Goal: Check status

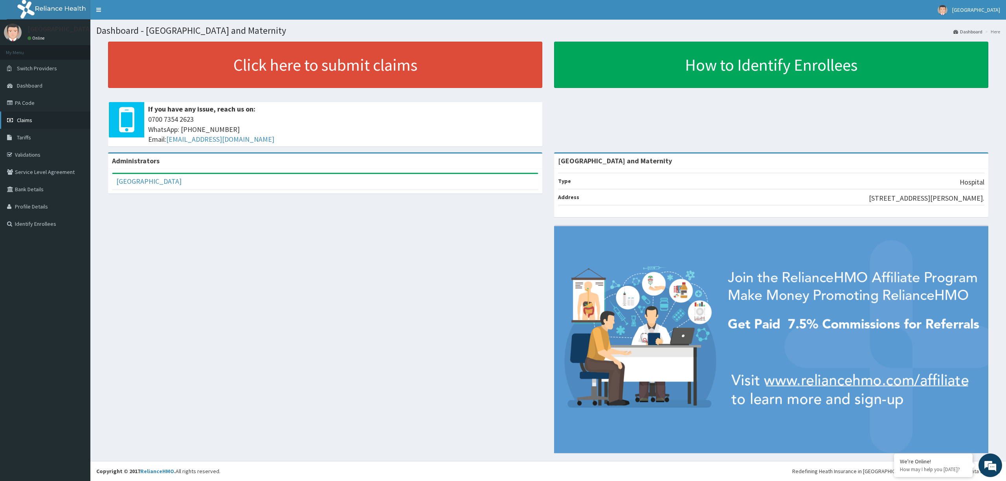
click at [26, 117] on span "Claims" at bounding box center [24, 120] width 15 height 7
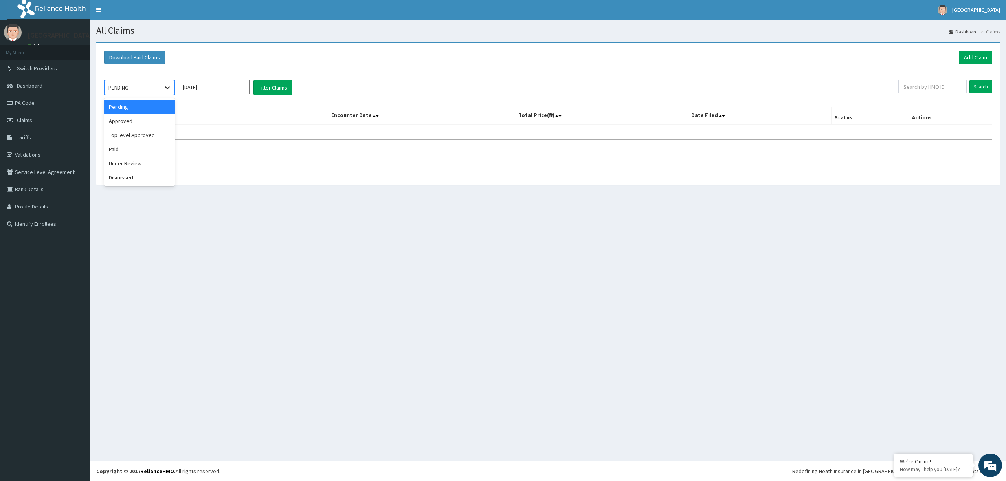
click at [172, 84] on div at bounding box center [167, 88] width 14 height 14
click at [126, 167] on div "Under Review" at bounding box center [139, 163] width 71 height 14
click at [264, 84] on button "Filter Claims" at bounding box center [272, 87] width 39 height 15
